Goal: Task Accomplishment & Management: Manage account settings

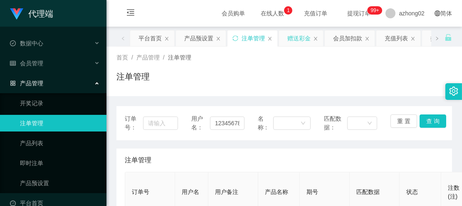
click at [298, 42] on div "赠送彩金" at bounding box center [298, 38] width 23 height 16
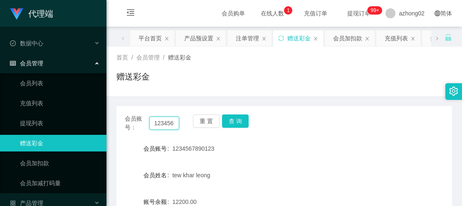
scroll to position [0, 21]
drag, startPoint x: 152, startPoint y: 125, endPoint x: 189, endPoint y: 125, distance: 36.6
click at [189, 125] on div "会员账号： 1234567890123 重 置 查 询" at bounding box center [283, 122] width 335 height 17
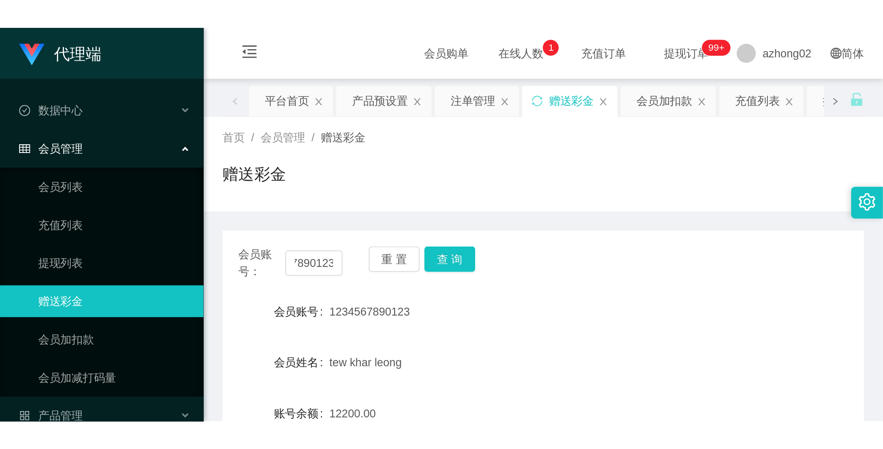
scroll to position [0, 0]
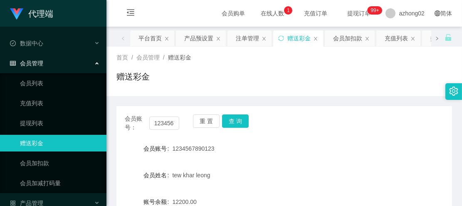
click at [435, 38] on icon "图标: right" at bounding box center [437, 38] width 4 height 4
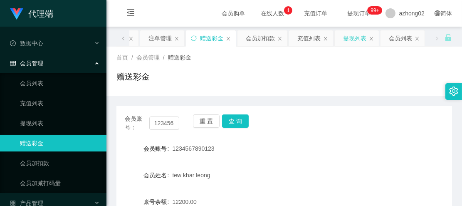
click at [359, 39] on div "提现列表" at bounding box center [354, 38] width 23 height 16
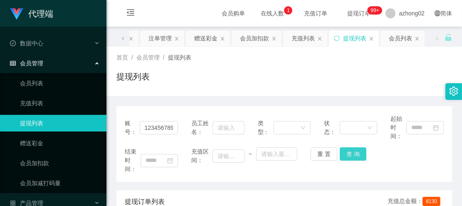
click at [352, 152] on button "查 询" at bounding box center [352, 153] width 27 height 13
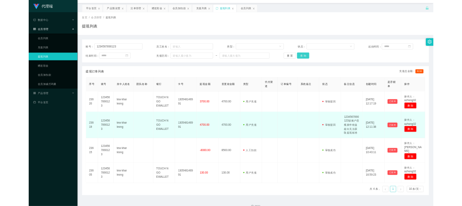
scroll to position [26, 0]
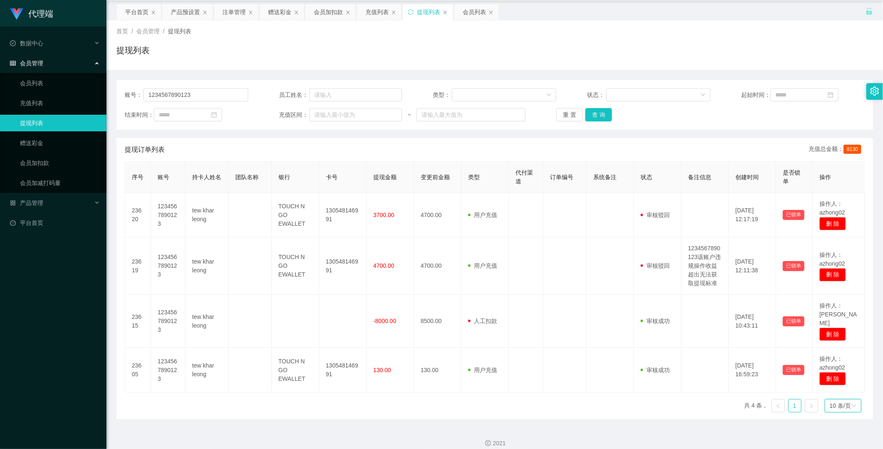
click at [461, 205] on div "10 条/页" at bounding box center [839, 405] width 21 height 12
click at [461, 205] on icon "图标: down" at bounding box center [853, 405] width 5 height 5
click at [461, 205] on icon "图标: right" at bounding box center [811, 405] width 5 height 5
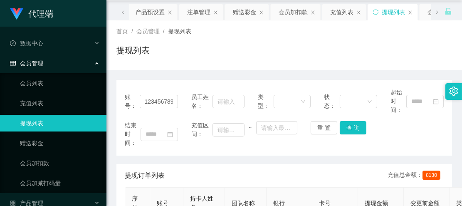
click at [342, 52] on div "提现列表" at bounding box center [283, 53] width 335 height 19
click at [246, 49] on div "提现列表" at bounding box center [283, 53] width 335 height 19
